Goal: Navigation & Orientation: Understand site structure

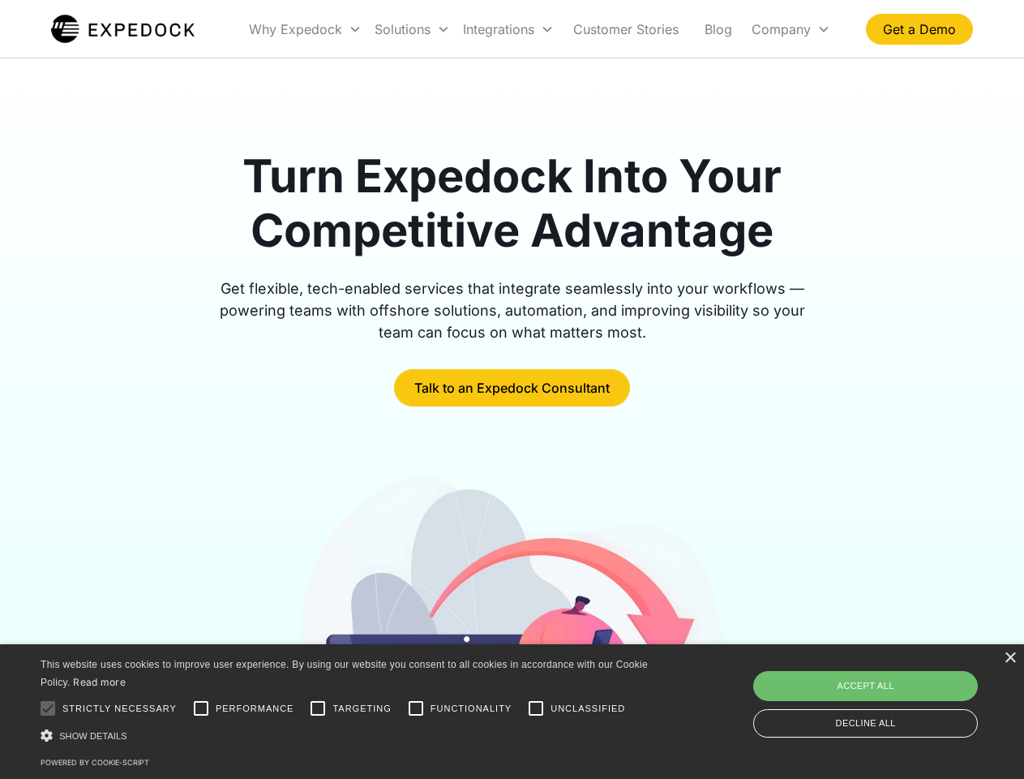
click at [540, 29] on div "Integrations" at bounding box center [509, 29] width 104 height 55
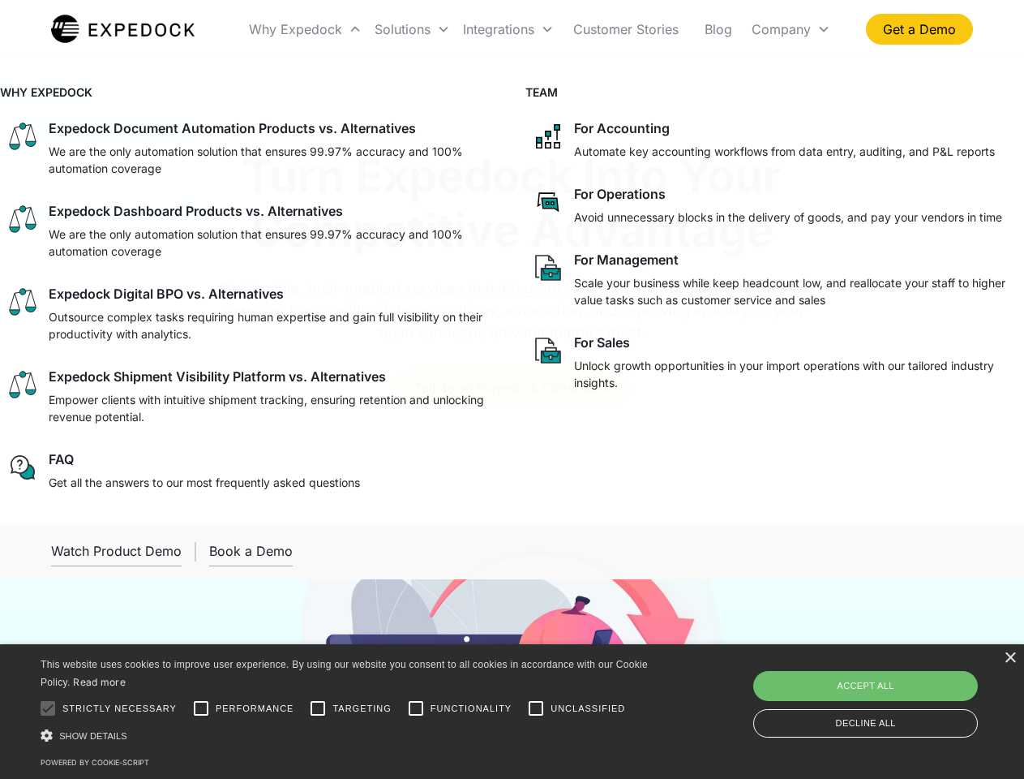
click at [306, 29] on div "Why Expedock" at bounding box center [295, 29] width 93 height 16
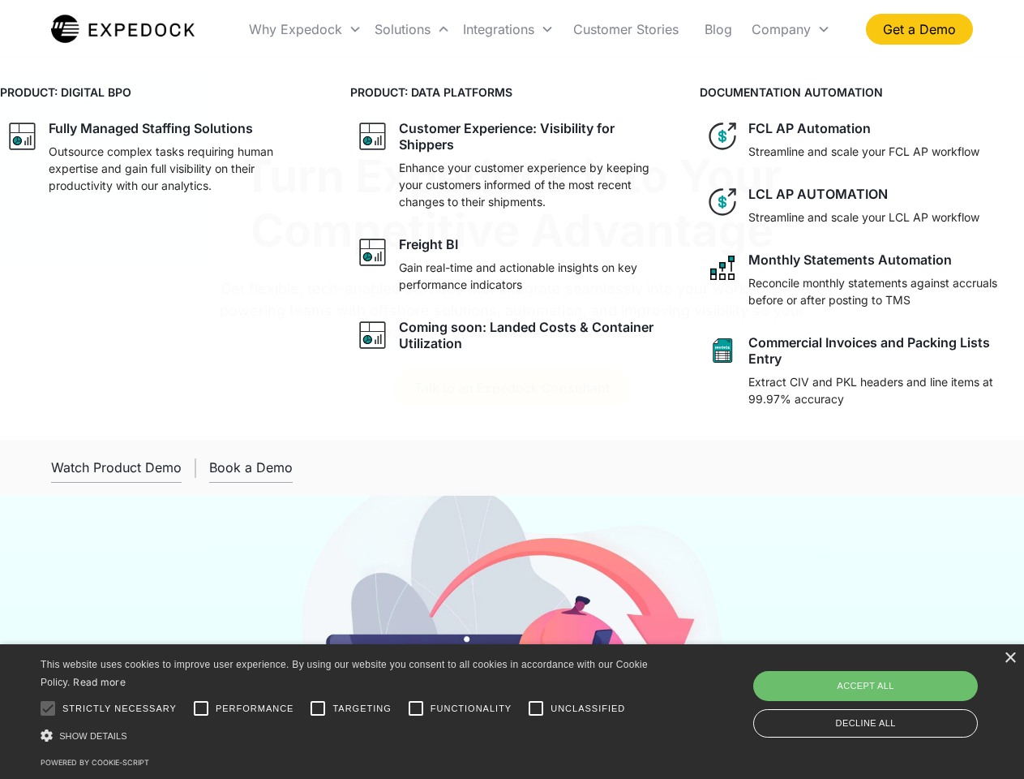
click at [412, 29] on div "Solutions" at bounding box center [403, 29] width 56 height 16
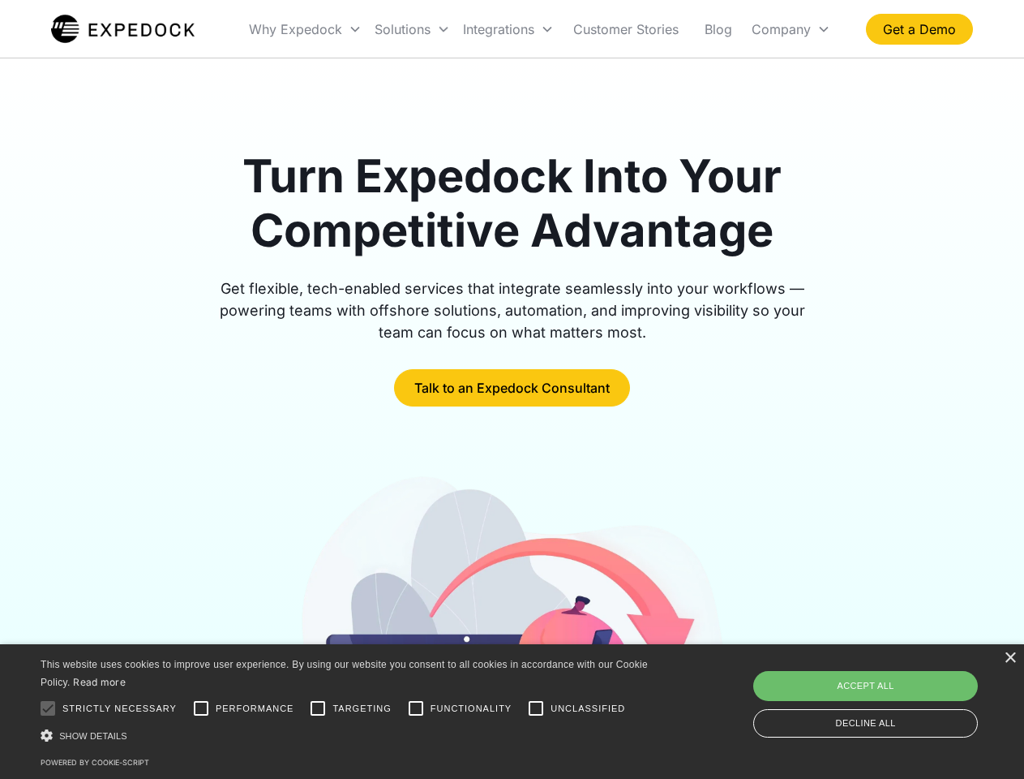
click at [508, 29] on div "Integrations" at bounding box center [498, 29] width 71 height 16
click at [791, 29] on div "Company" at bounding box center [781, 29] width 59 height 16
click at [48, 708] on div at bounding box center [48, 708] width 32 height 32
click at [201, 708] on input "Performance" at bounding box center [201, 708] width 32 height 32
checkbox input "true"
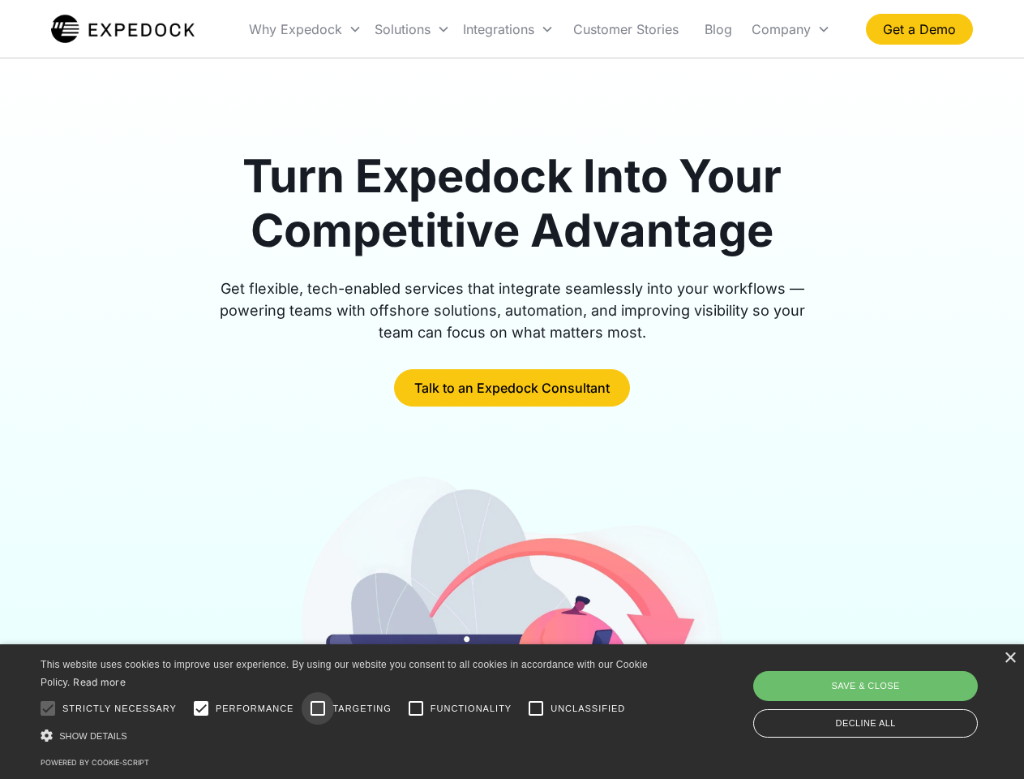
click at [318, 708] on input "Targeting" at bounding box center [318, 708] width 32 height 32
checkbox input "true"
click at [416, 708] on input "Functionality" at bounding box center [416, 708] width 32 height 32
checkbox input "true"
click at [536, 708] on input "Unclassified" at bounding box center [536, 708] width 32 height 32
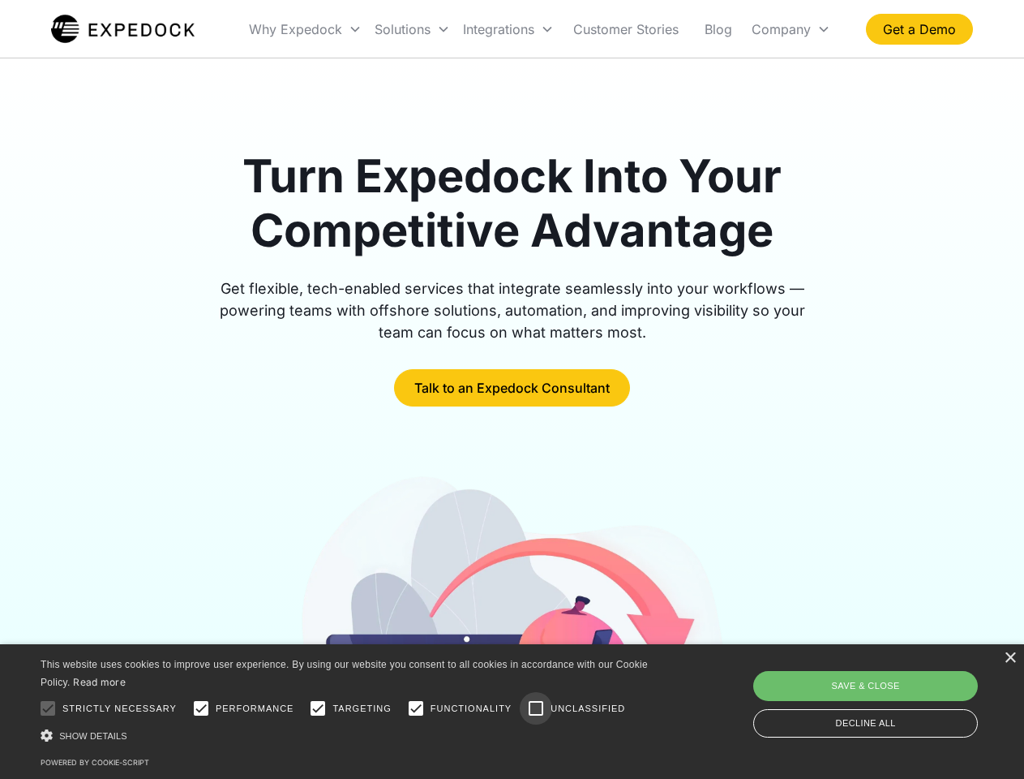
checkbox input "true"
